Goal: Transaction & Acquisition: Purchase product/service

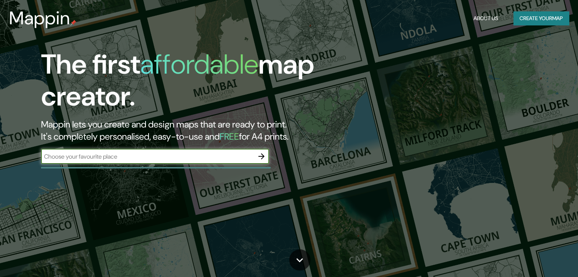
click at [545, 20] on button "Create your map" at bounding box center [540, 18] width 55 height 14
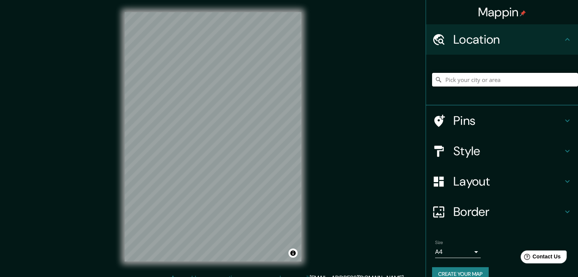
click at [501, 84] on input "Pick your city or area" at bounding box center [505, 80] width 146 height 14
type input "[GEOGRAPHIC_DATA], [GEOGRAPHIC_DATA], [GEOGRAPHIC_DATA]"
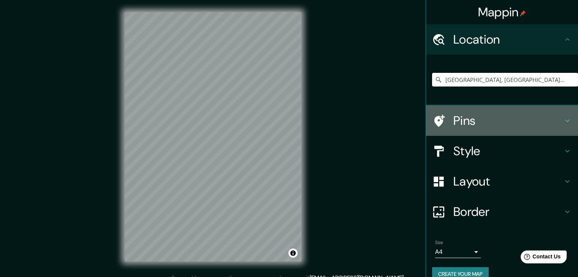
click at [433, 120] on icon at bounding box center [438, 120] width 13 height 13
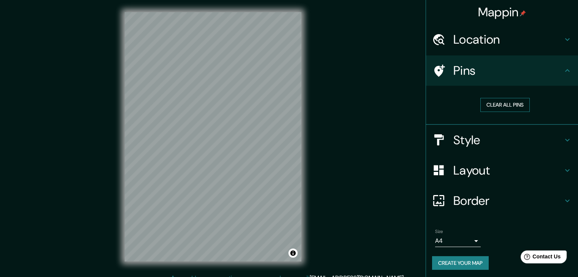
click at [490, 104] on button "Clear all pins" at bounding box center [504, 105] width 49 height 14
click at [503, 106] on button "Clear all pins" at bounding box center [504, 105] width 49 height 14
drag, startPoint x: 431, startPoint y: 69, endPoint x: 373, endPoint y: 89, distance: 60.8
click at [360, 90] on div "Mappin Location Montpellier, Hérault, Francia Montpellier Hérault, Francia Mont…" at bounding box center [289, 143] width 578 height 286
click at [508, 102] on button "Clear all pins" at bounding box center [504, 105] width 49 height 14
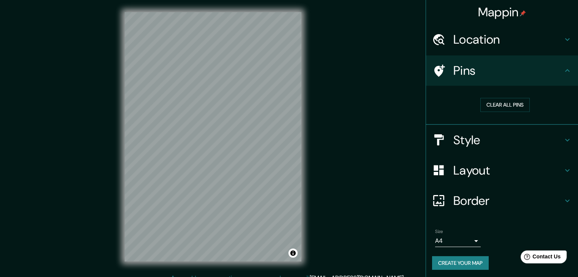
drag, startPoint x: 498, startPoint y: 103, endPoint x: 465, endPoint y: 103, distance: 33.4
click at [438, 102] on div "Clear all pins" at bounding box center [505, 105] width 134 height 14
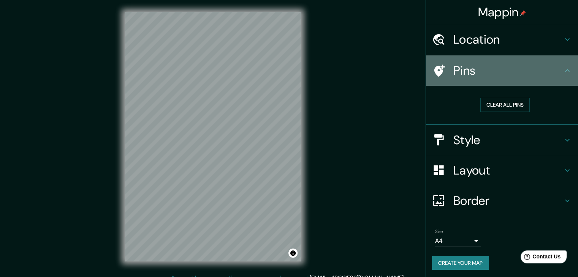
click at [563, 69] on icon at bounding box center [567, 70] width 9 height 9
click at [563, 70] on icon at bounding box center [567, 70] width 9 height 9
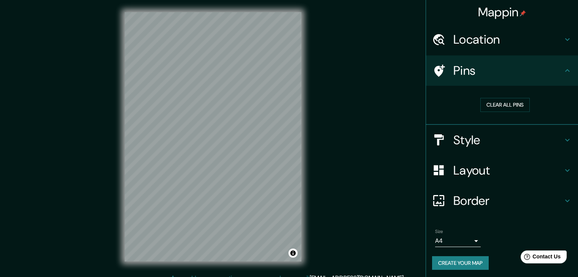
click at [434, 69] on icon at bounding box center [439, 71] width 11 height 12
click at [497, 103] on button "Clear all pins" at bounding box center [504, 105] width 49 height 14
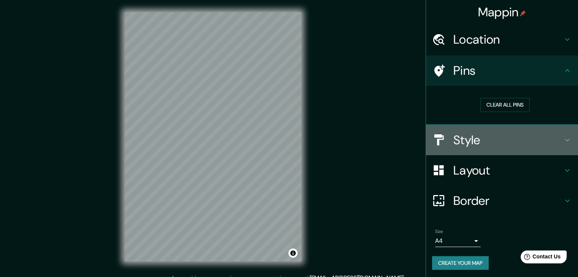
click at [461, 144] on h4 "Style" at bounding box center [507, 140] width 109 height 15
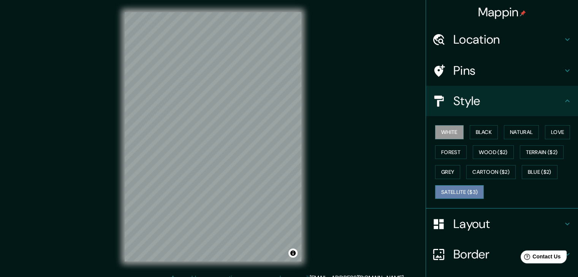
click at [453, 189] on button "Satellite ($3)" at bounding box center [459, 192] width 49 height 14
click at [489, 130] on button "Black" at bounding box center [484, 132] width 28 height 14
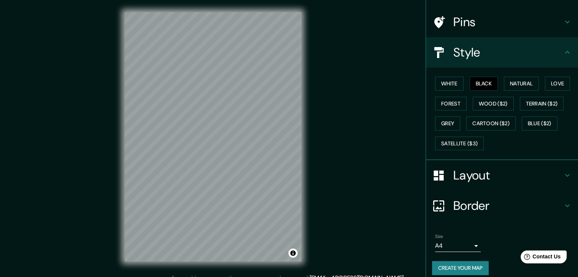
scroll to position [55, 0]
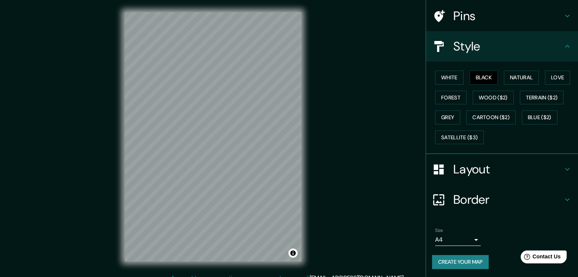
click at [463, 263] on button "Create your map" at bounding box center [460, 262] width 57 height 14
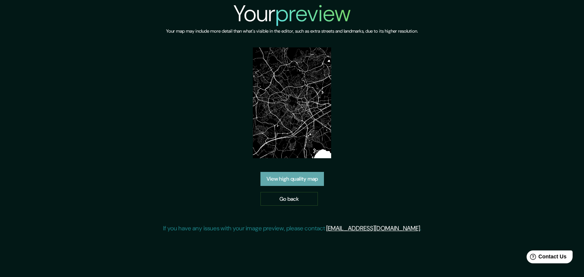
click at [293, 180] on link "View high quality map" at bounding box center [291, 179] width 63 height 14
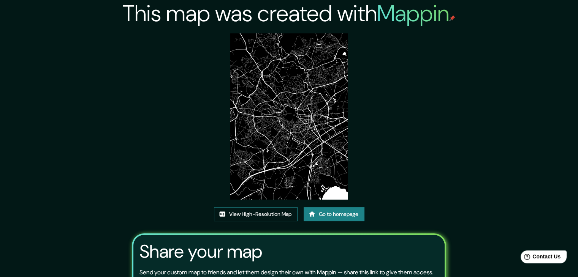
click at [257, 210] on link "View High-Resolution Map" at bounding box center [256, 214] width 84 height 14
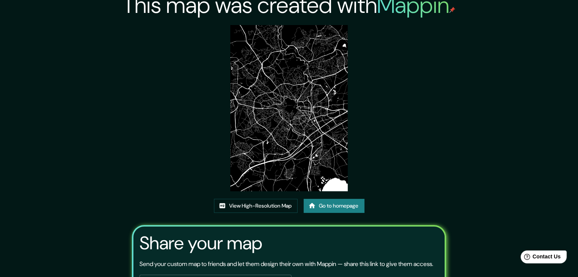
scroll to position [3, 0]
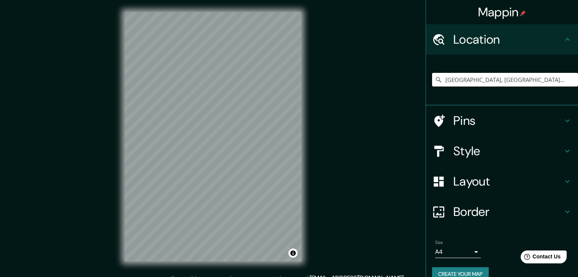
click at [527, 79] on input "[GEOGRAPHIC_DATA], [GEOGRAPHIC_DATA], [GEOGRAPHIC_DATA]" at bounding box center [505, 80] width 146 height 14
click at [525, 75] on input "[GEOGRAPHIC_DATA], [GEOGRAPHIC_DATA], [GEOGRAPHIC_DATA]" at bounding box center [505, 80] width 146 height 14
drag, startPoint x: 523, startPoint y: 79, endPoint x: 411, endPoint y: 82, distance: 112.1
click at [411, 82] on div "Mappin Location [GEOGRAPHIC_DATA], [GEOGRAPHIC_DATA], [GEOGRAPHIC_DATA] Pins St…" at bounding box center [289, 143] width 578 height 286
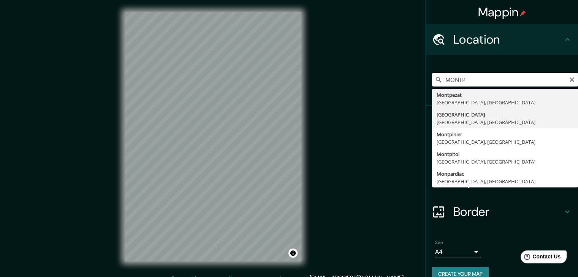
type input "[GEOGRAPHIC_DATA], [GEOGRAPHIC_DATA], [GEOGRAPHIC_DATA]"
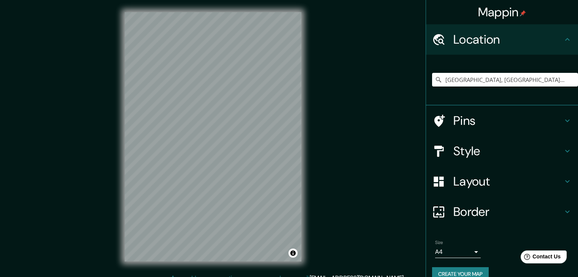
click at [476, 180] on h4 "Layout" at bounding box center [507, 181] width 109 height 15
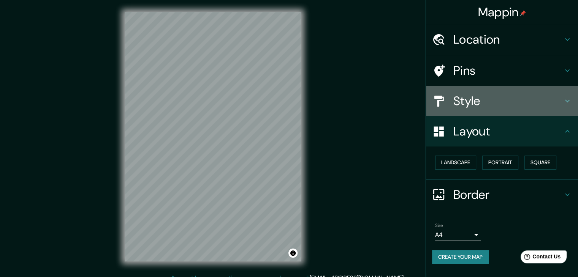
click at [468, 107] on h4 "Style" at bounding box center [507, 100] width 109 height 15
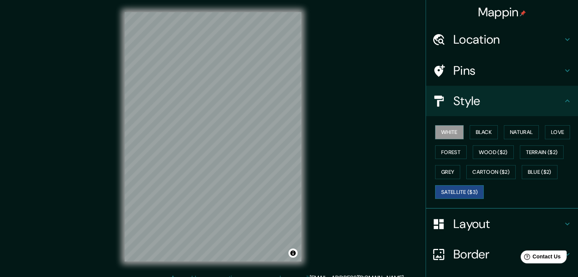
click at [446, 190] on button "Satellite ($3)" at bounding box center [459, 192] width 49 height 14
click at [447, 131] on button "White" at bounding box center [449, 132] width 28 height 14
click at [481, 133] on button "Black" at bounding box center [484, 132] width 28 height 14
click at [447, 133] on button "White" at bounding box center [449, 132] width 28 height 14
click at [531, 128] on button "Natural" at bounding box center [521, 132] width 35 height 14
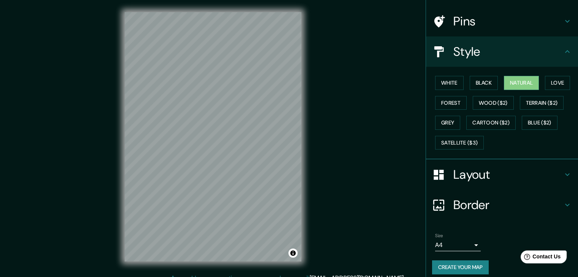
scroll to position [55, 0]
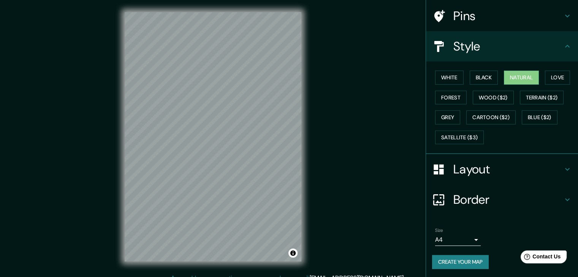
click at [462, 258] on button "Create your map" at bounding box center [460, 262] width 57 height 14
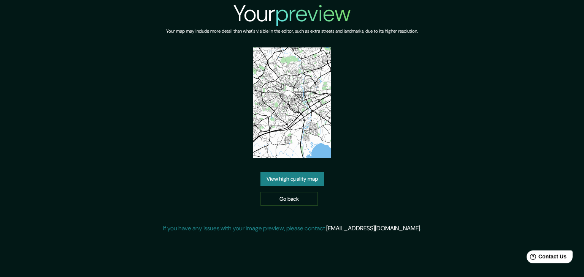
click at [301, 177] on link "View high quality map" at bounding box center [291, 179] width 63 height 14
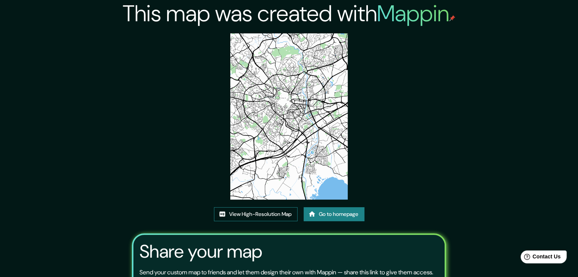
click at [277, 213] on link "View High-Resolution Map" at bounding box center [256, 214] width 84 height 14
click at [356, 218] on link "Go to homepage" at bounding box center [334, 214] width 61 height 14
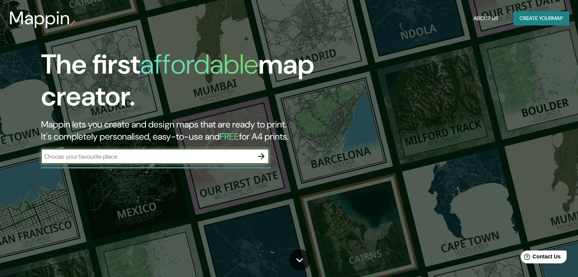
click at [532, 20] on button "Create your map" at bounding box center [540, 18] width 55 height 14
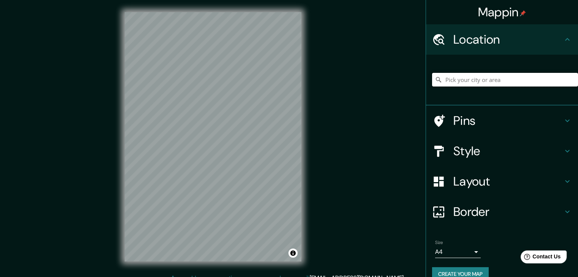
click at [509, 76] on input "Pick your city or area" at bounding box center [505, 80] width 146 height 14
type input "[GEOGRAPHIC_DATA], [GEOGRAPHIC_DATA], [GEOGRAPHIC_DATA]"
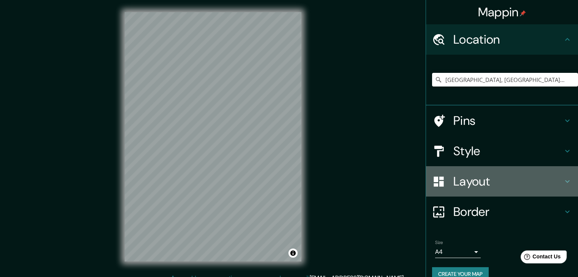
click at [473, 180] on h4 "Layout" at bounding box center [507, 181] width 109 height 15
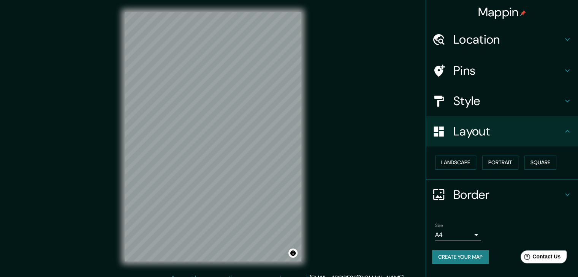
click at [487, 104] on h4 "Style" at bounding box center [507, 100] width 109 height 15
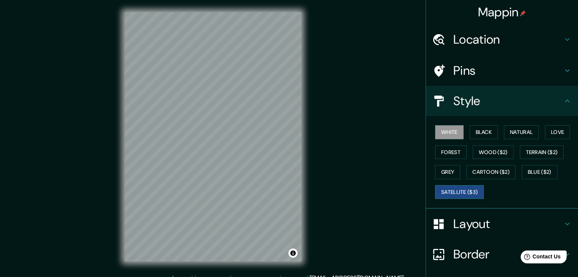
click at [449, 190] on button "Satellite ($3)" at bounding box center [459, 192] width 49 height 14
click at [456, 134] on button "White" at bounding box center [449, 132] width 28 height 14
click at [448, 191] on button "Satellite ($3)" at bounding box center [459, 192] width 49 height 14
click at [435, 134] on button "White" at bounding box center [449, 132] width 28 height 14
click at [456, 191] on button "Satellite ($3)" at bounding box center [459, 192] width 49 height 14
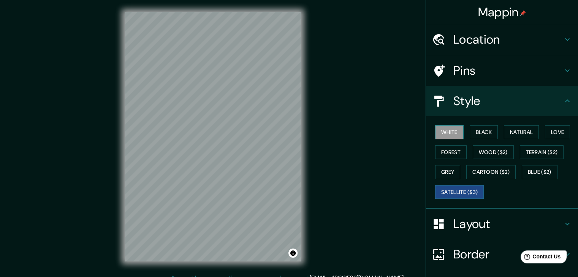
click at [443, 132] on button "White" at bounding box center [449, 132] width 28 height 14
click at [457, 190] on button "Satellite ($3)" at bounding box center [459, 192] width 49 height 14
click at [446, 133] on button "White" at bounding box center [449, 132] width 28 height 14
click at [453, 190] on button "Satellite ($3)" at bounding box center [459, 192] width 49 height 14
click at [447, 129] on button "White" at bounding box center [449, 132] width 28 height 14
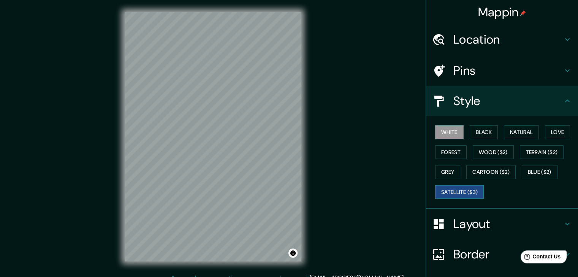
click at [453, 191] on button "Satellite ($3)" at bounding box center [459, 192] width 49 height 14
click at [448, 133] on button "White" at bounding box center [449, 132] width 28 height 14
click at [451, 193] on button "Satellite ($3)" at bounding box center [459, 192] width 49 height 14
click at [448, 129] on button "White" at bounding box center [449, 132] width 28 height 14
click at [440, 191] on button "Satellite ($3)" at bounding box center [459, 192] width 49 height 14
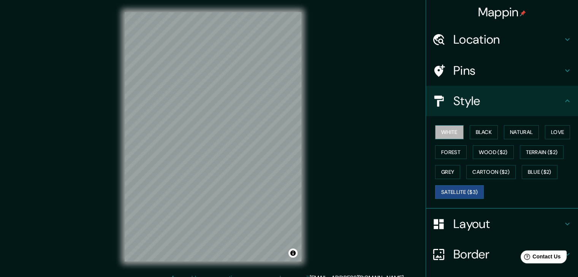
click at [443, 133] on button "White" at bounding box center [449, 132] width 28 height 14
click at [445, 192] on button "Satellite ($3)" at bounding box center [459, 192] width 49 height 14
click at [441, 129] on button "White" at bounding box center [449, 132] width 28 height 14
click at [457, 189] on button "Satellite ($3)" at bounding box center [459, 192] width 49 height 14
